Goal: Check status: Check status

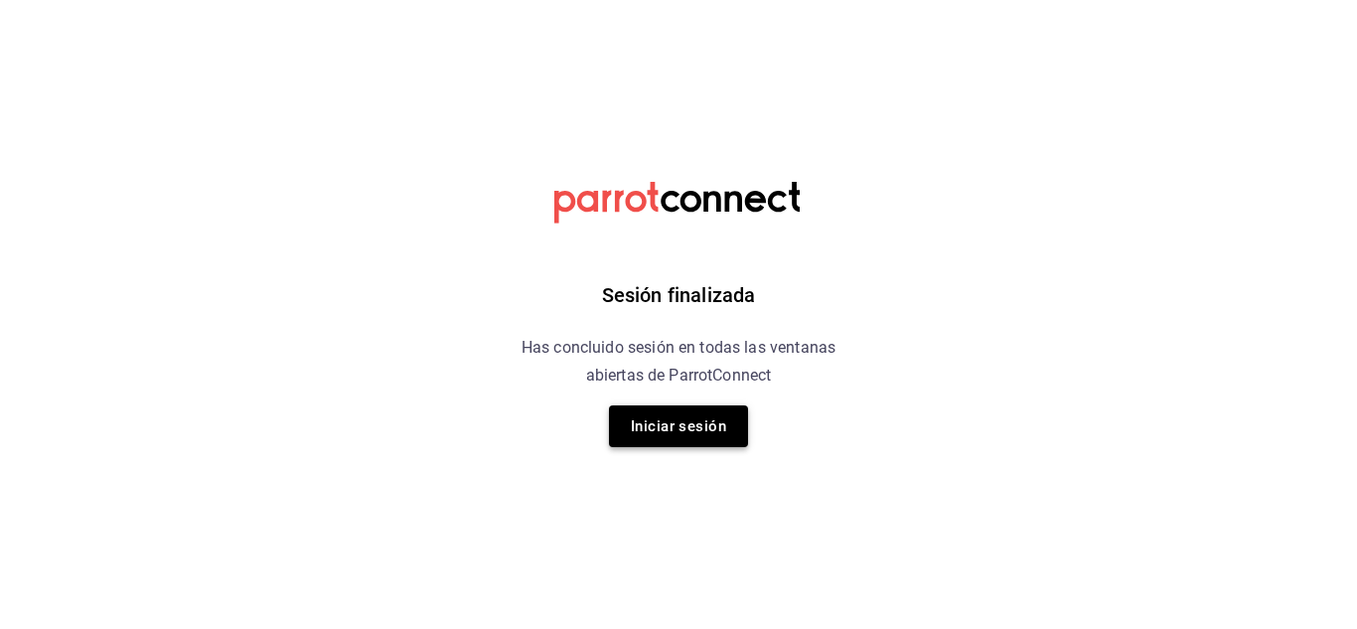
click at [684, 428] on button "Iniciar sesión" at bounding box center [678, 426] width 139 height 42
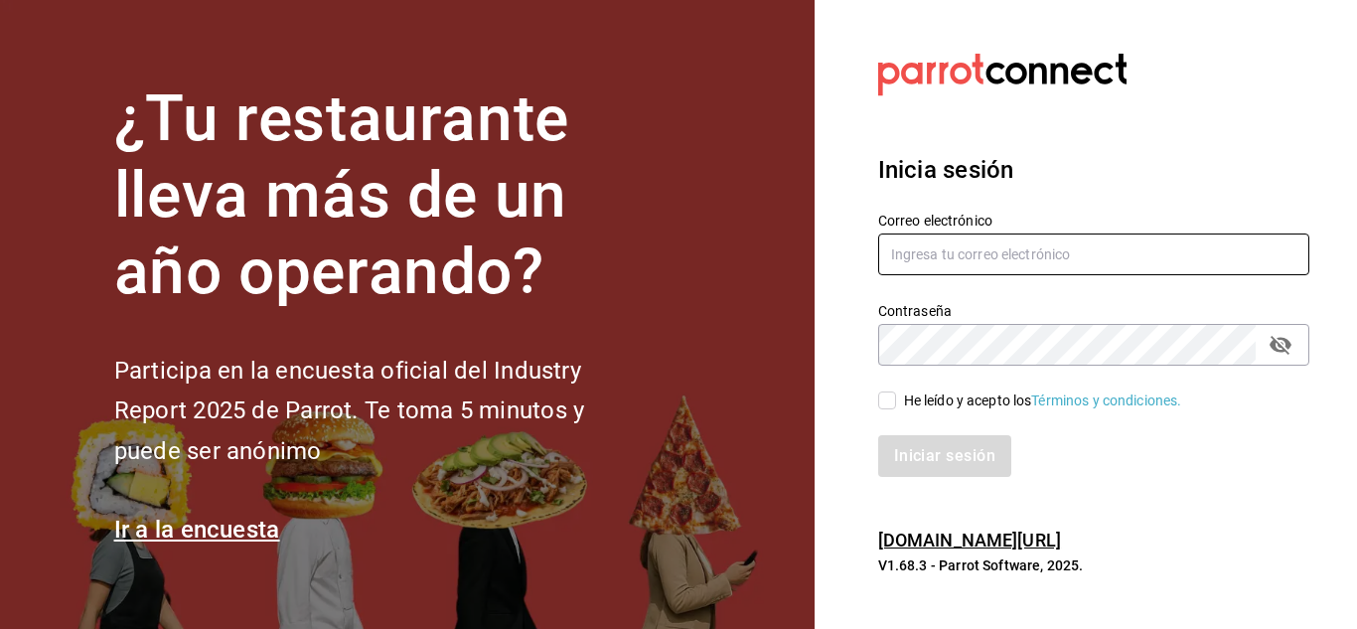
type input "restauranteladuena@hotmail.com"
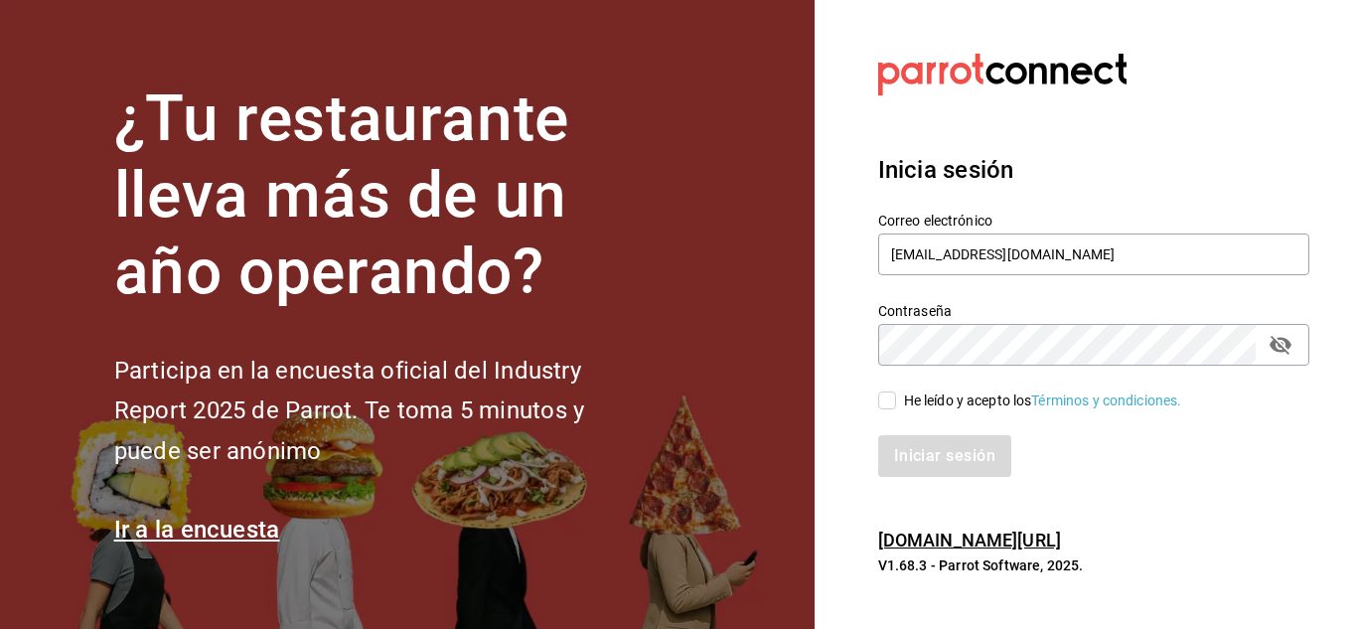
click at [890, 402] on input "He leído y acepto los Términos y condiciones." at bounding box center [887, 400] width 18 height 18
checkbox input "true"
click at [925, 451] on button "Iniciar sesión" at bounding box center [945, 456] width 135 height 42
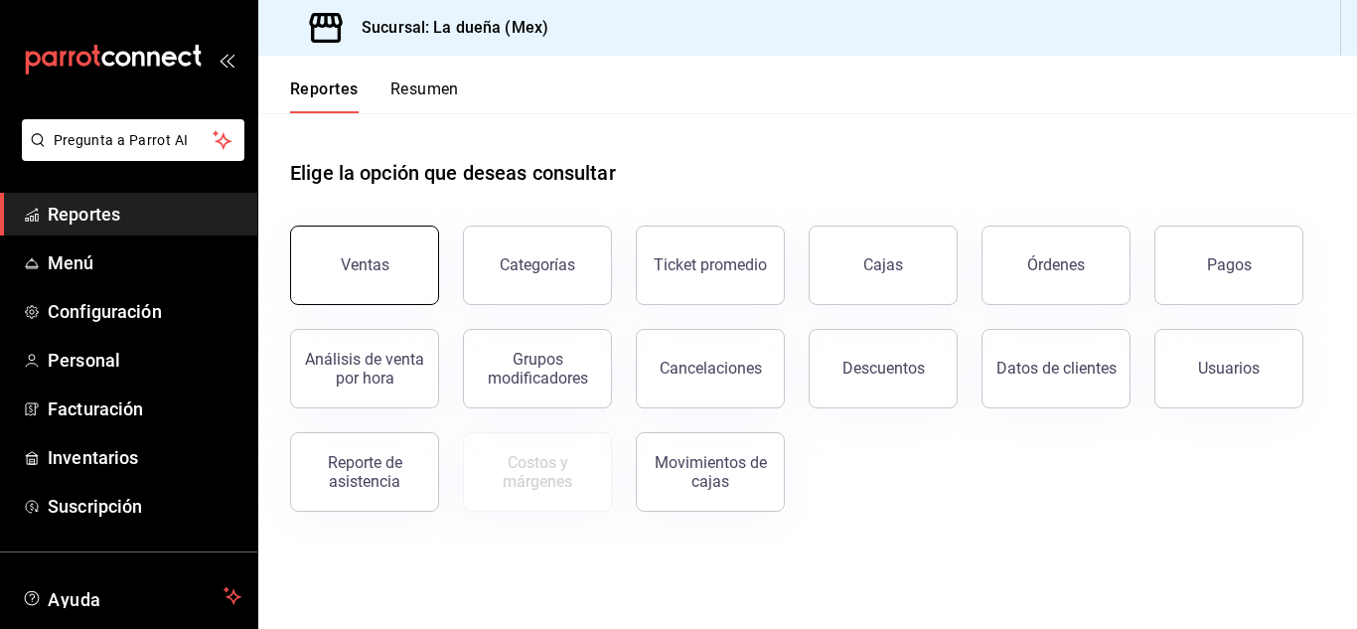
click at [416, 286] on button "Ventas" at bounding box center [364, 264] width 149 height 79
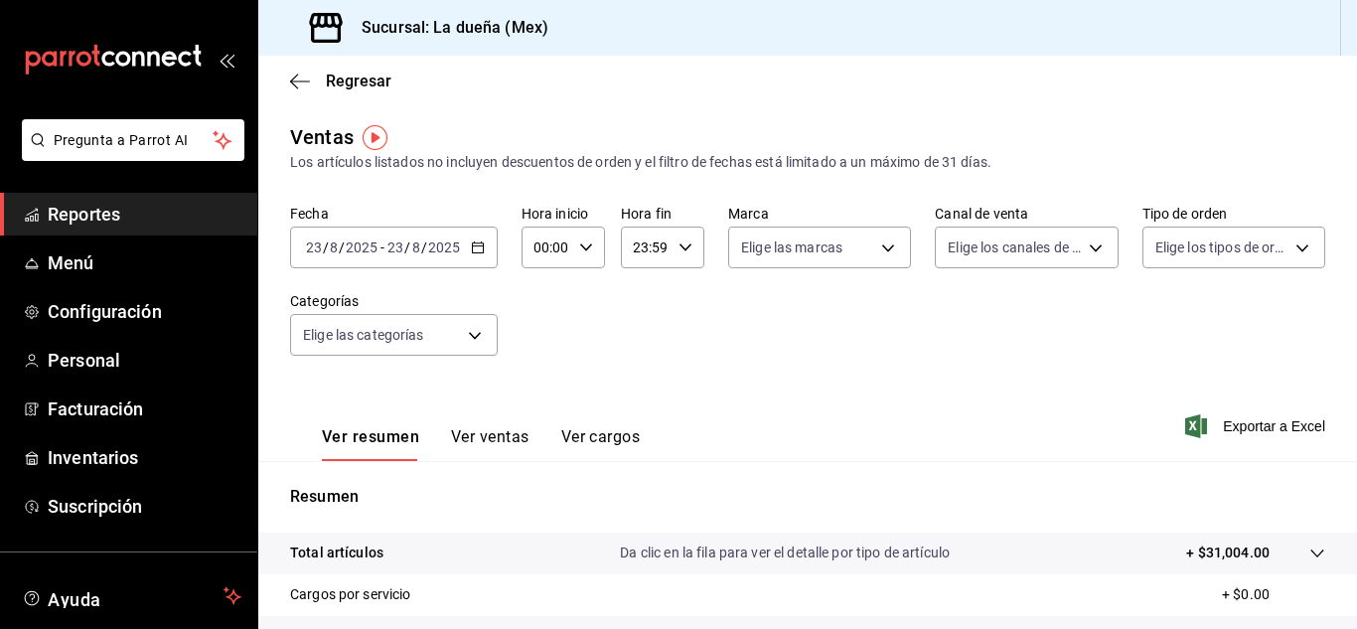
click at [171, 211] on span "Reportes" at bounding box center [145, 214] width 194 height 27
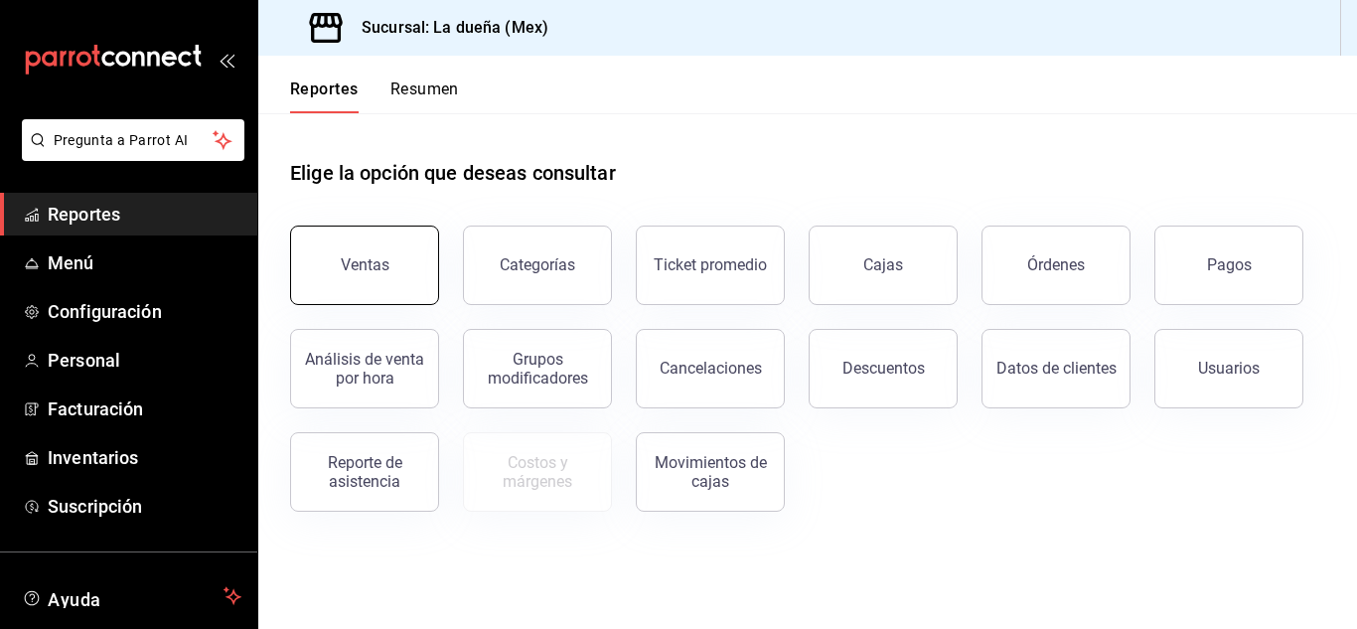
click at [381, 266] on div "Ventas" at bounding box center [365, 264] width 49 height 19
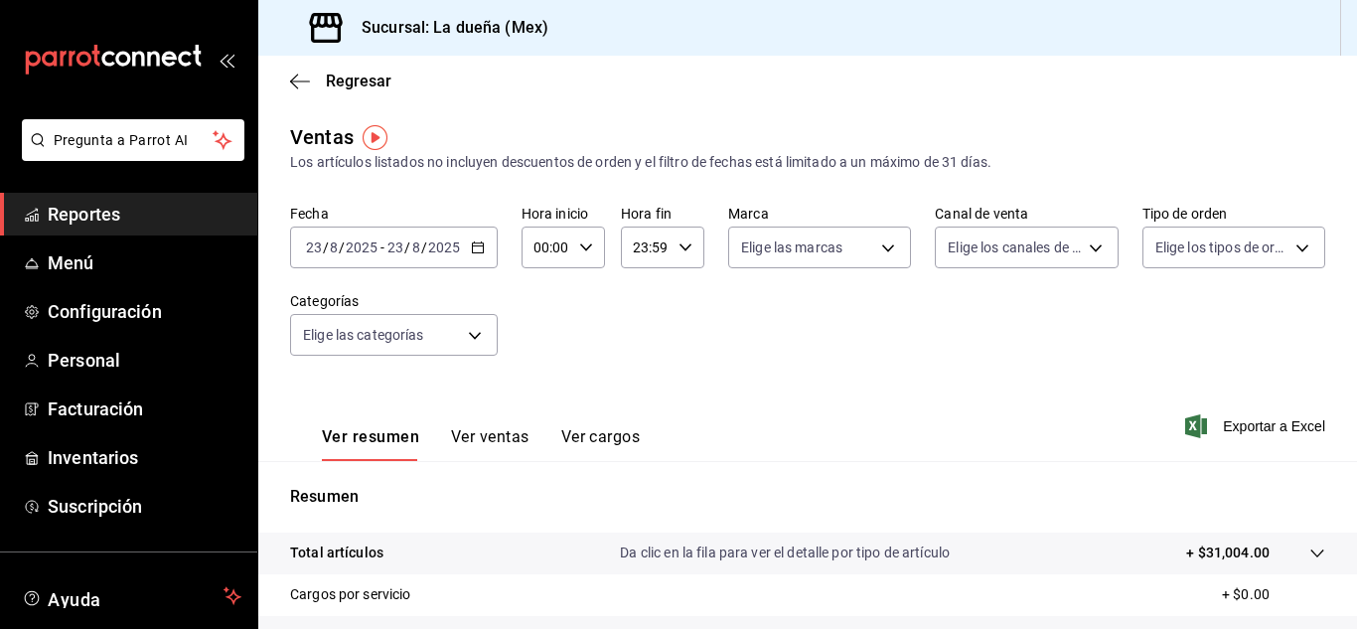
click at [116, 218] on span "Reportes" at bounding box center [145, 214] width 194 height 27
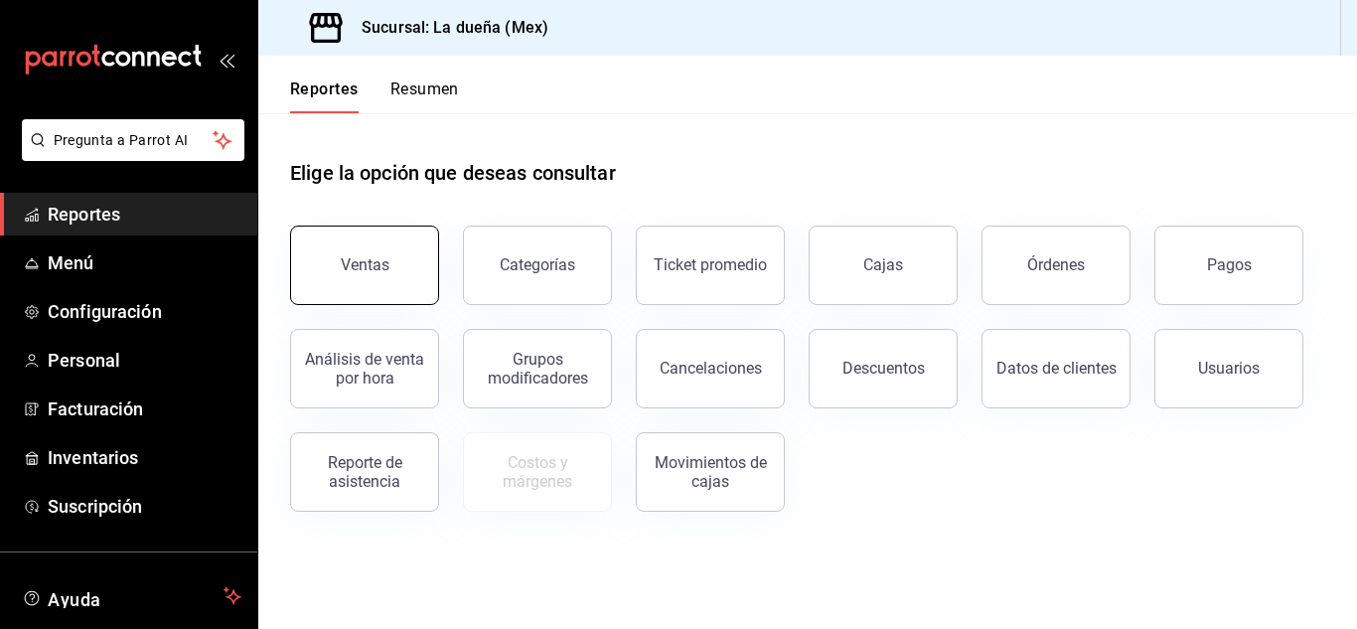
click at [362, 268] on div "Ventas" at bounding box center [365, 264] width 49 height 19
